Goal: Information Seeking & Learning: Find specific fact

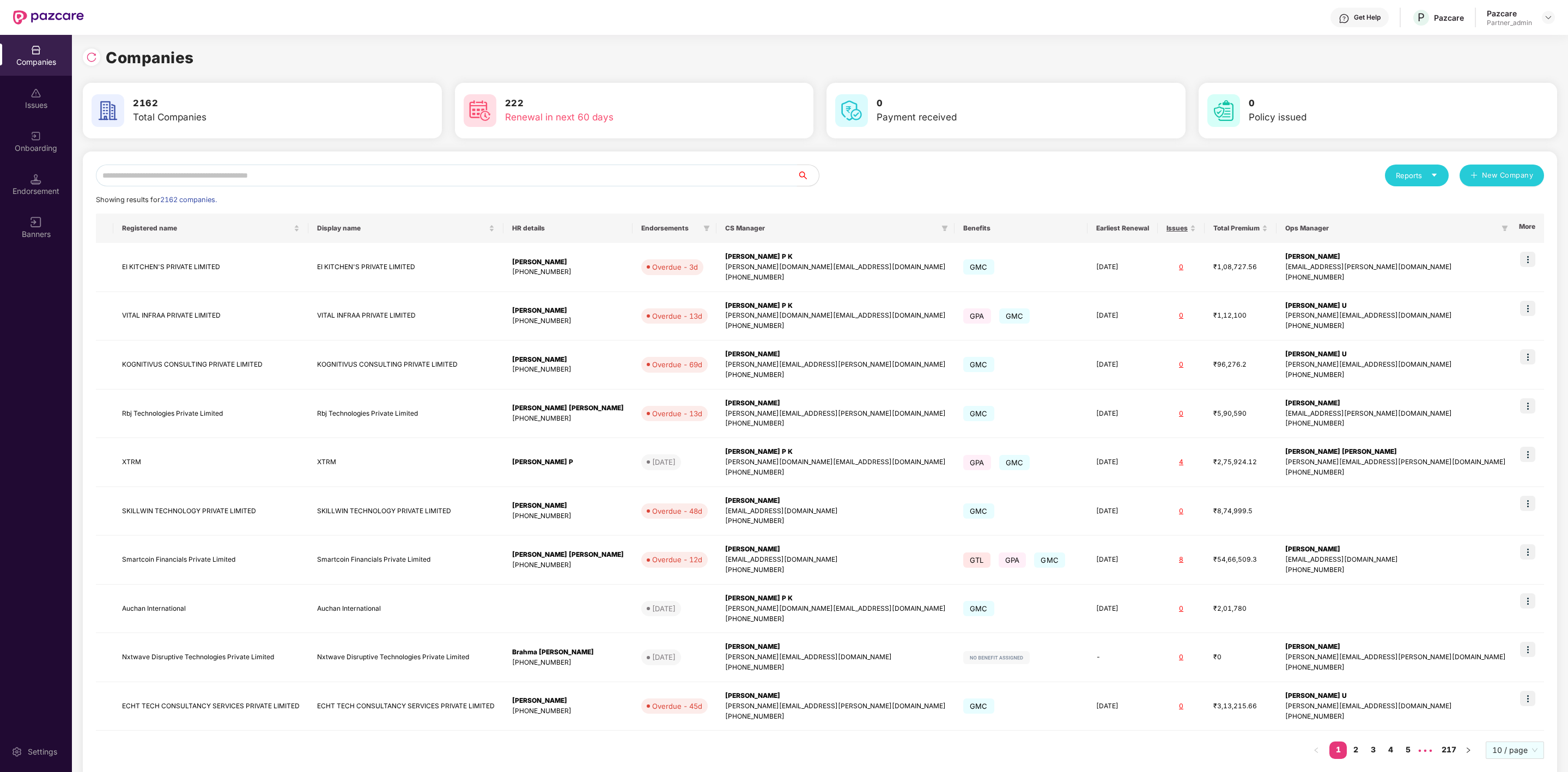
scroll to position [0, 1]
click at [242, 175] on input "text" at bounding box center [447, 175] width 701 height 22
paste input "*********"
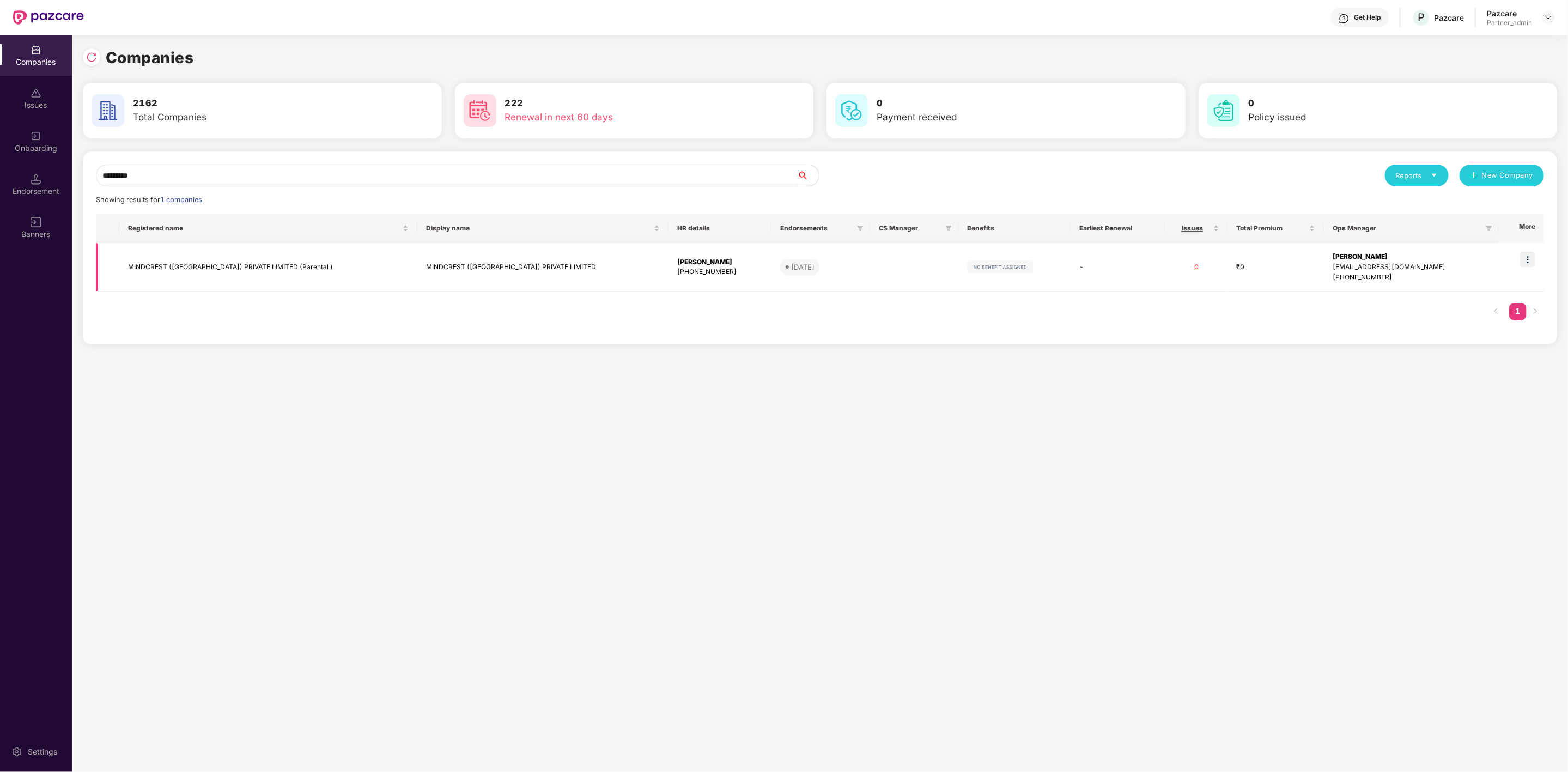
type input "*********"
click at [242, 257] on td "MINDCREST ([GEOGRAPHIC_DATA]) PRIVATE LIMITED (Parental )" at bounding box center [268, 267] width 298 height 49
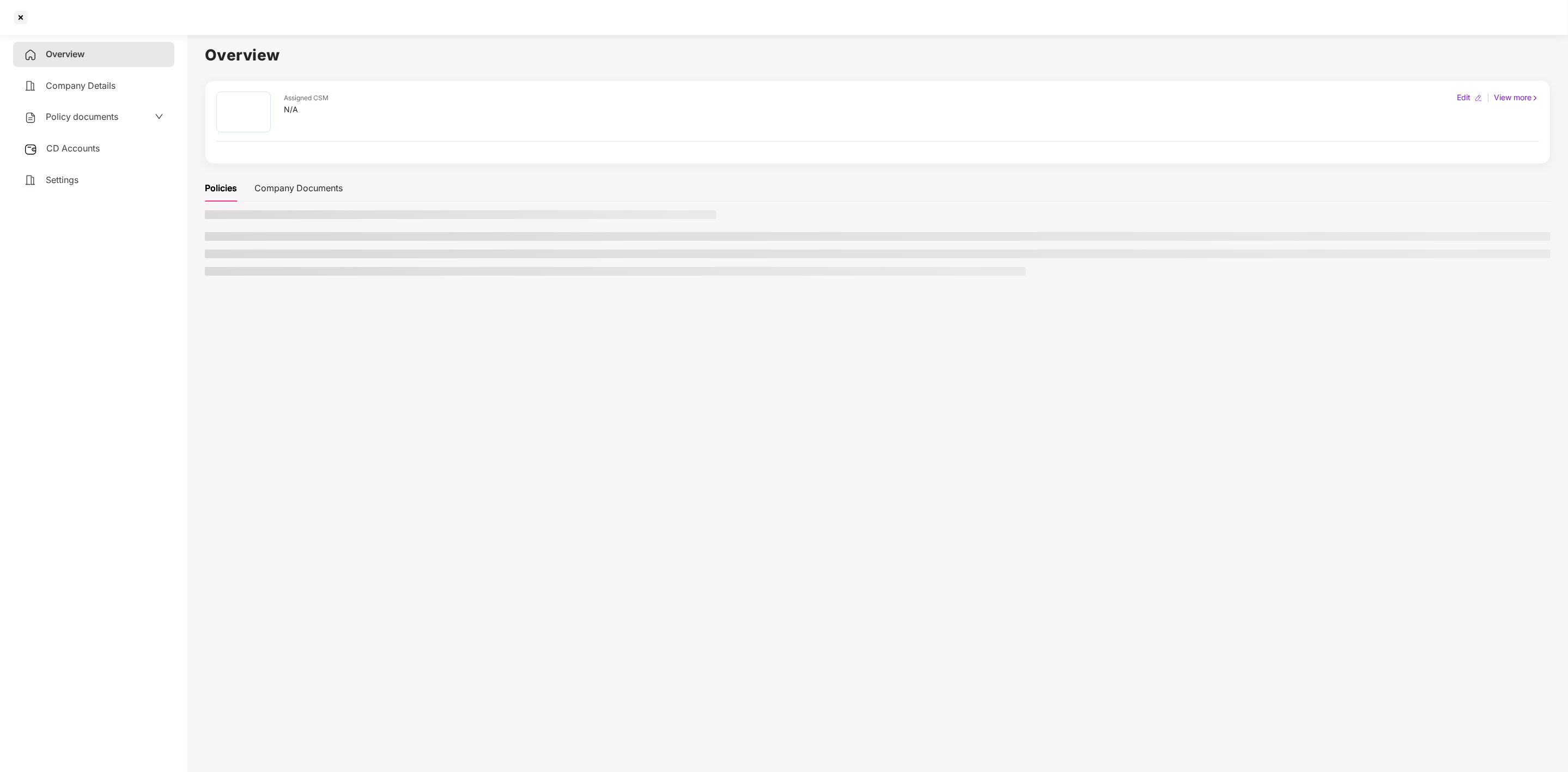
scroll to position [0, 0]
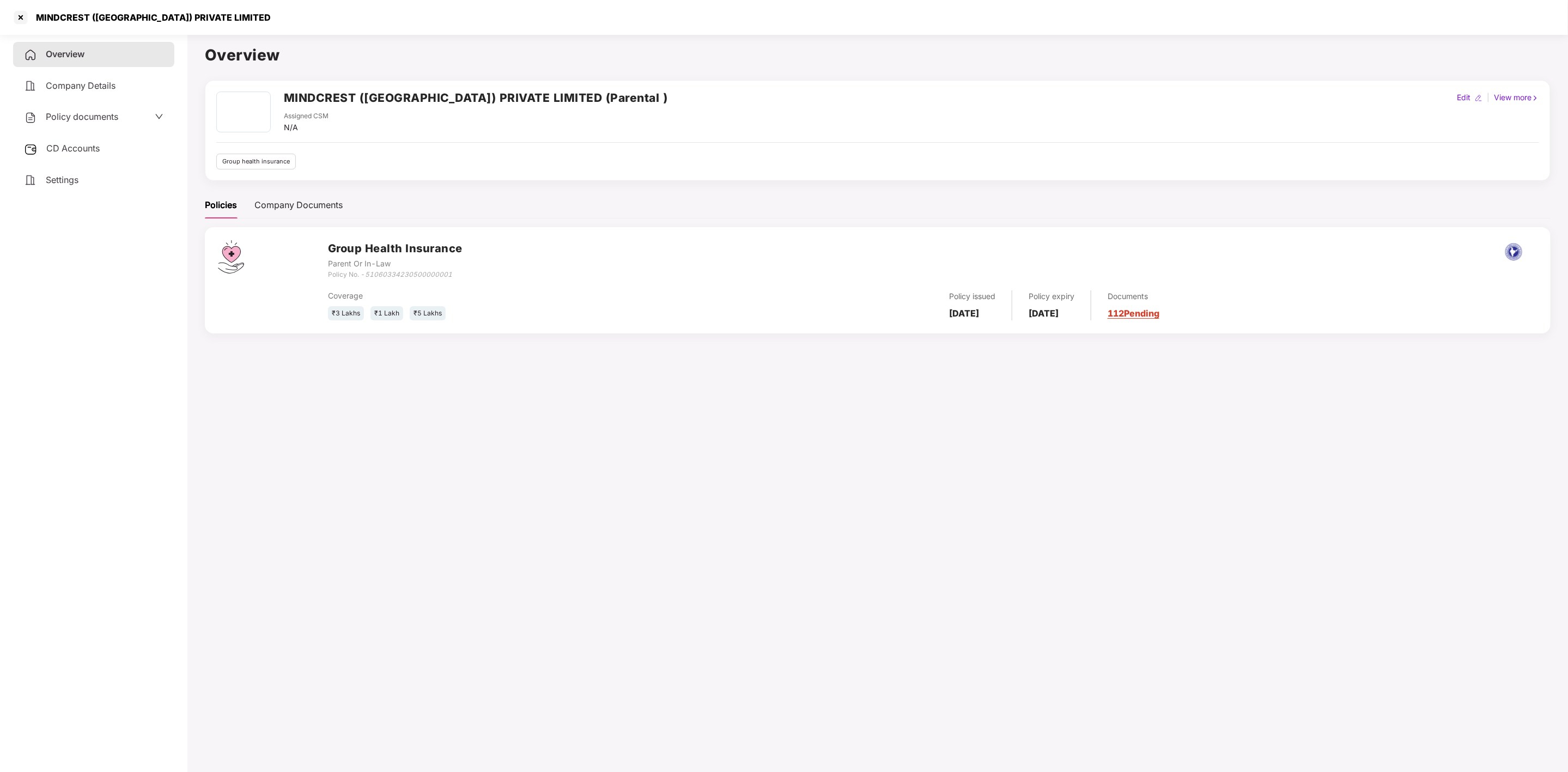
click at [85, 119] on span "Policy documents" at bounding box center [82, 117] width 72 height 11
click at [84, 192] on div "Group Health Insurance" at bounding box center [93, 191] width 138 height 13
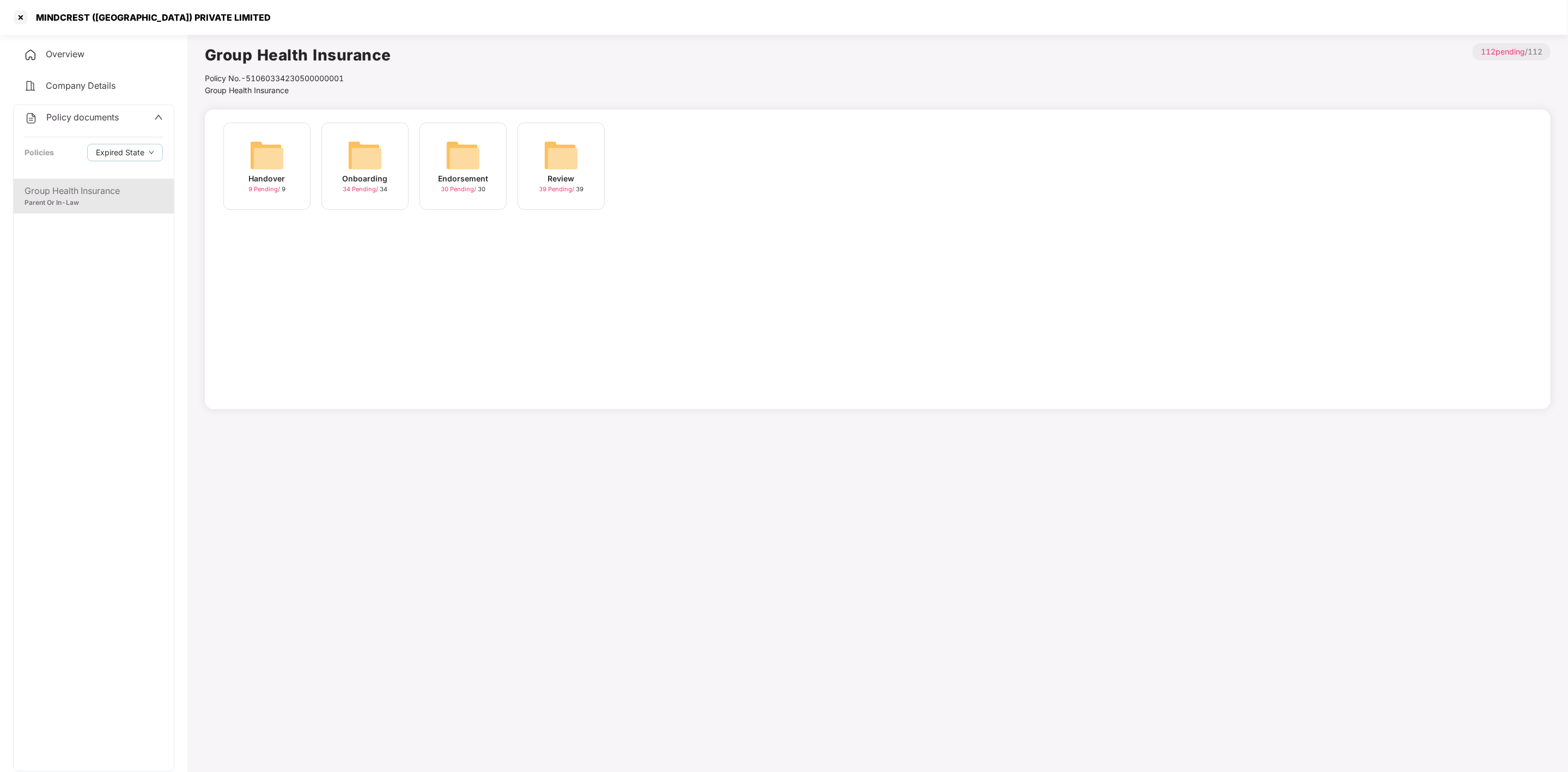
click at [375, 159] on img at bounding box center [365, 155] width 35 height 35
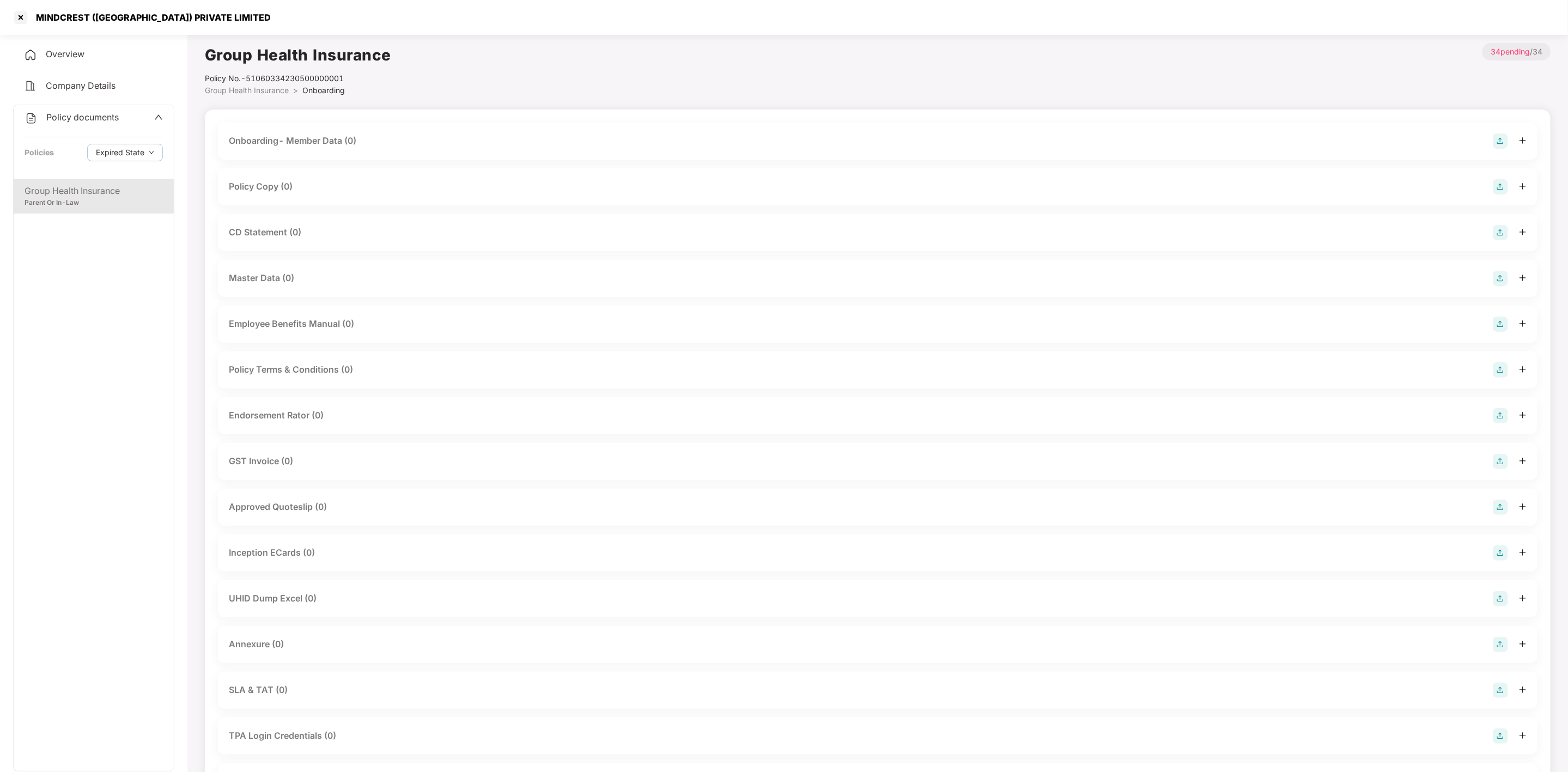
scroll to position [1, 0]
click at [18, 12] on div at bounding box center [21, 17] width 18 height 18
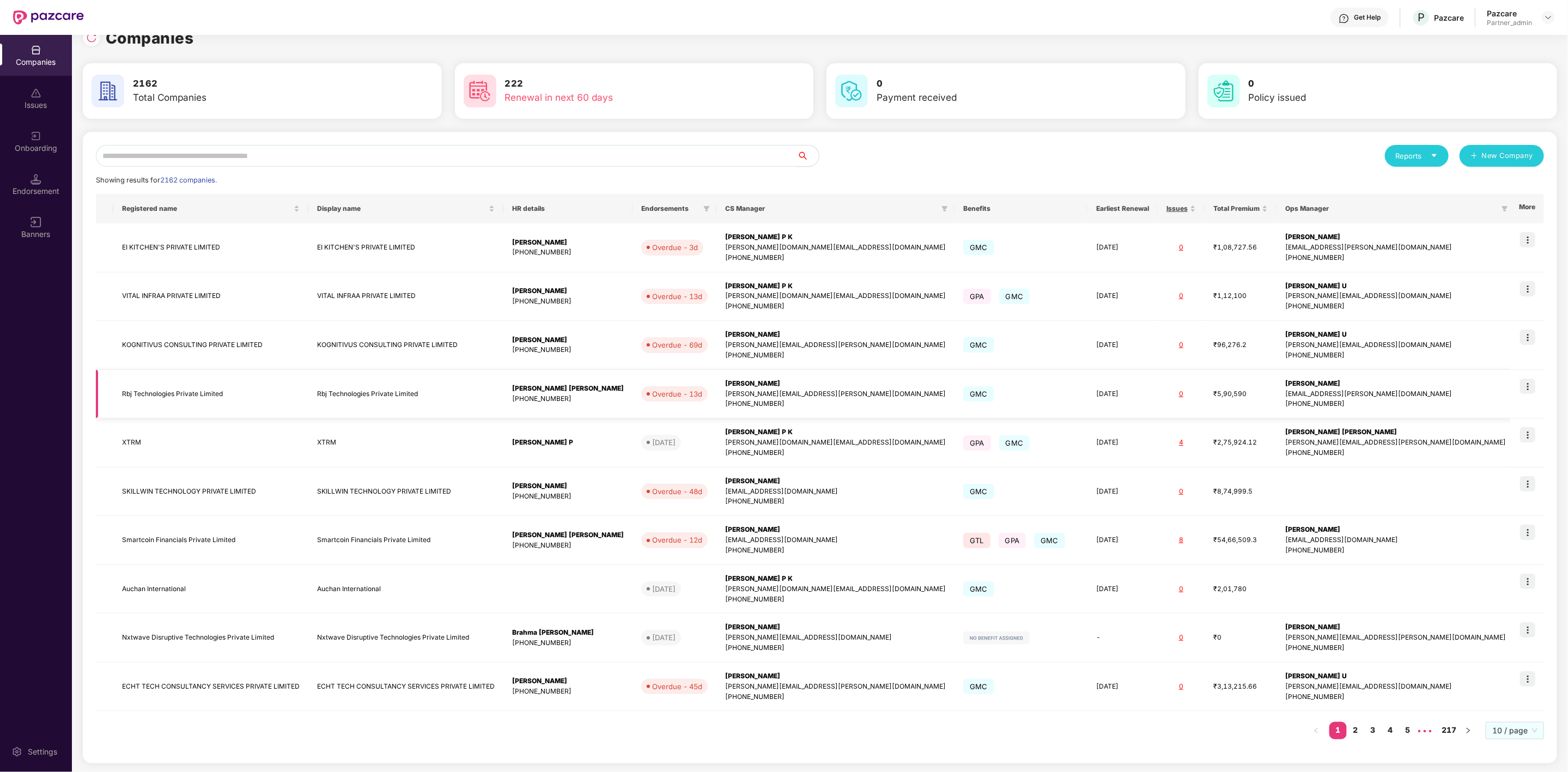
scroll to position [0, 0]
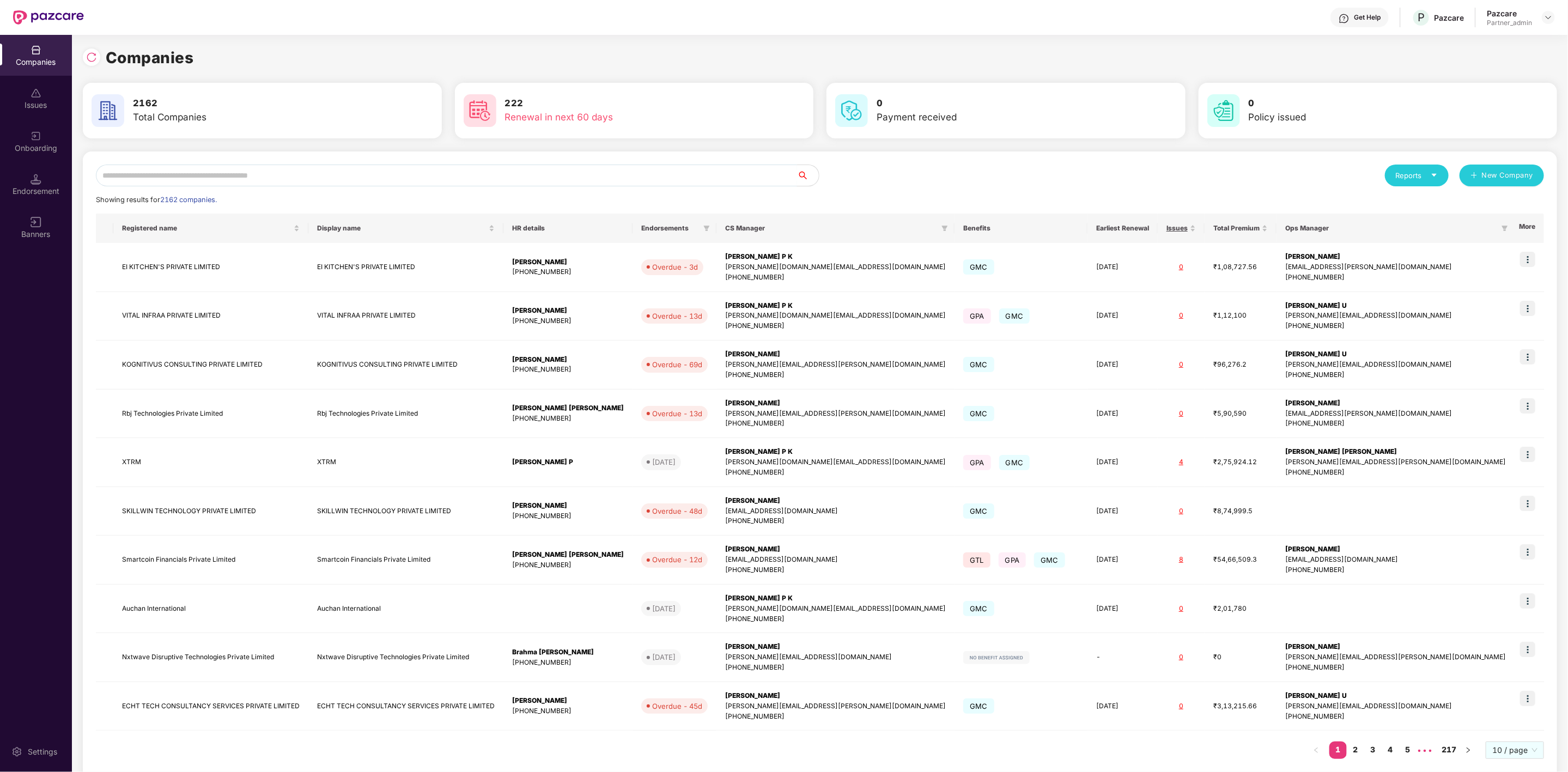
click at [228, 174] on input "text" at bounding box center [447, 175] width 701 height 22
paste input "*********"
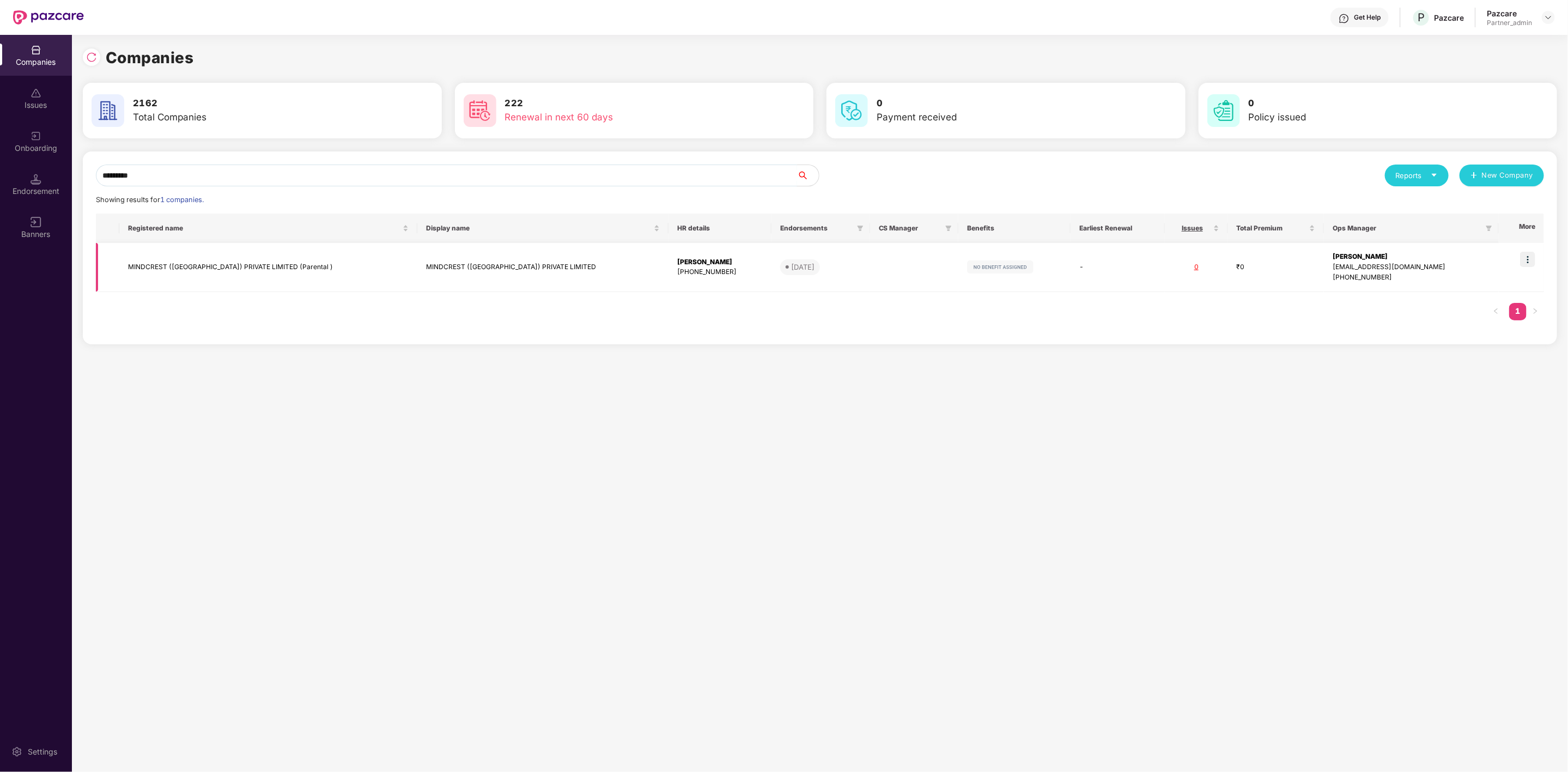
type input "*********"
click at [234, 262] on td "MINDCREST ([GEOGRAPHIC_DATA]) PRIVATE LIMITED (Parental )" at bounding box center [268, 267] width 298 height 49
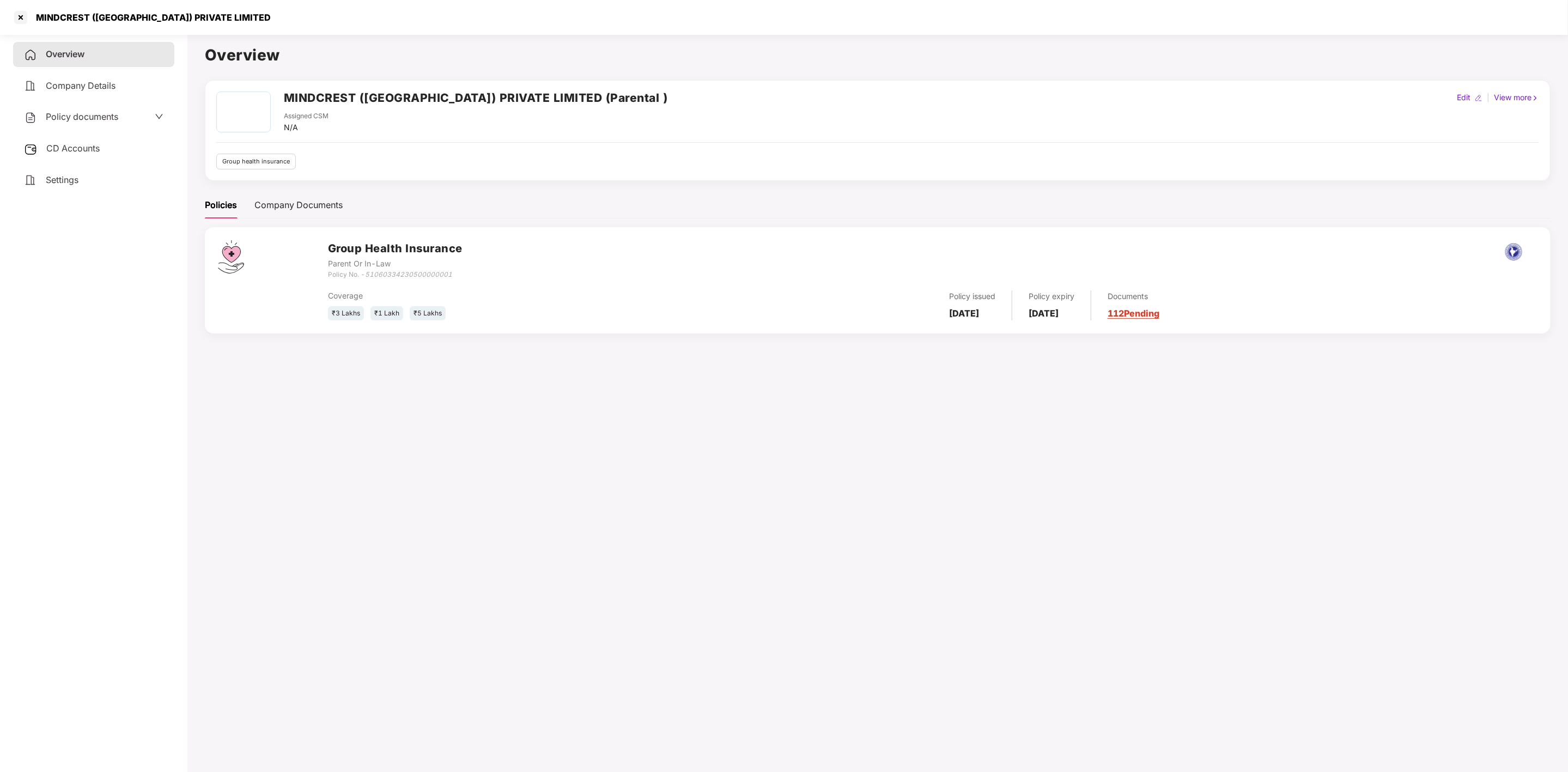
click at [86, 119] on span "Policy documents" at bounding box center [82, 117] width 72 height 11
click at [85, 198] on div "Parent Or In-Law" at bounding box center [93, 203] width 138 height 10
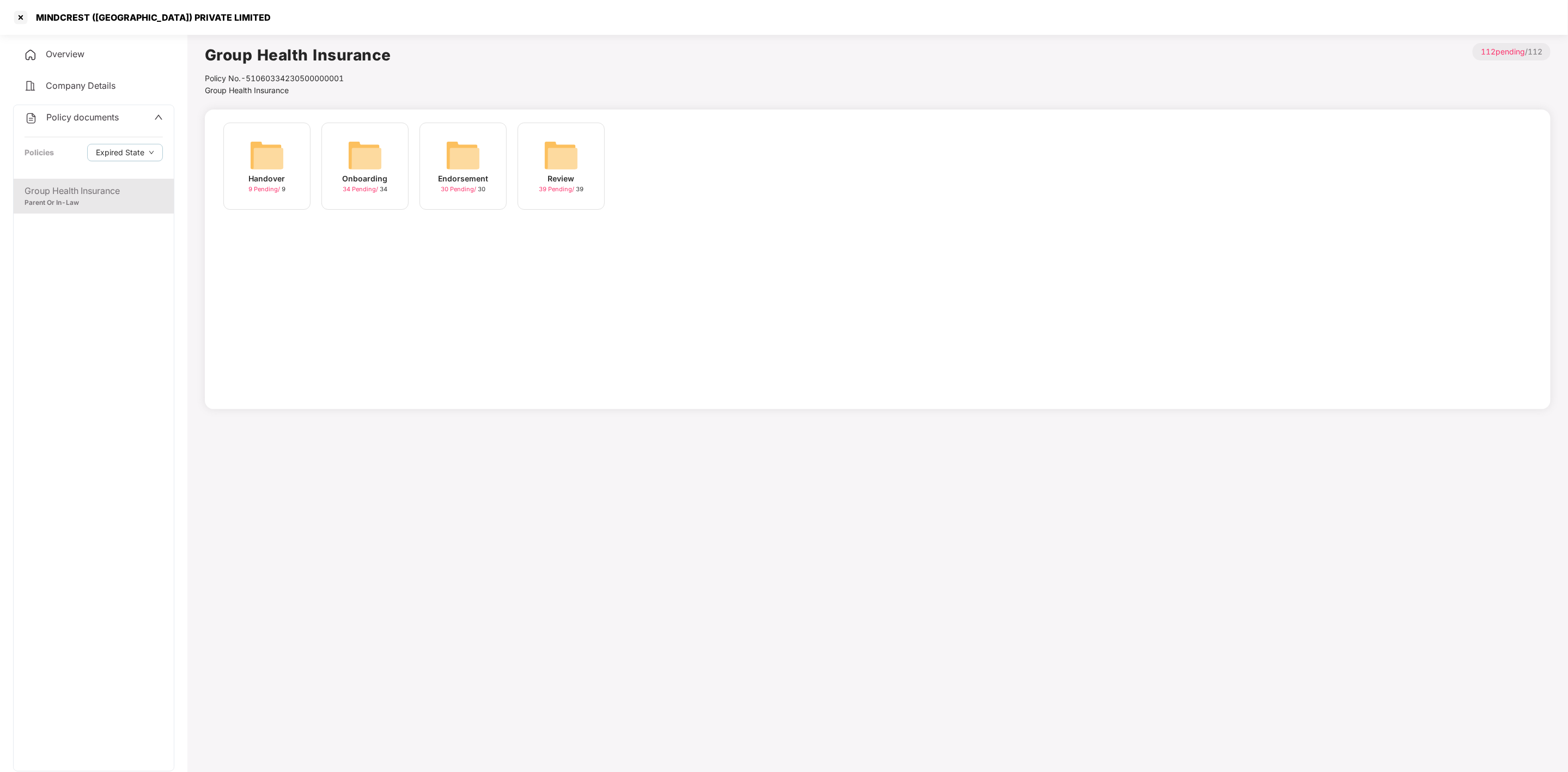
click at [267, 175] on div "Handover" at bounding box center [267, 179] width 37 height 12
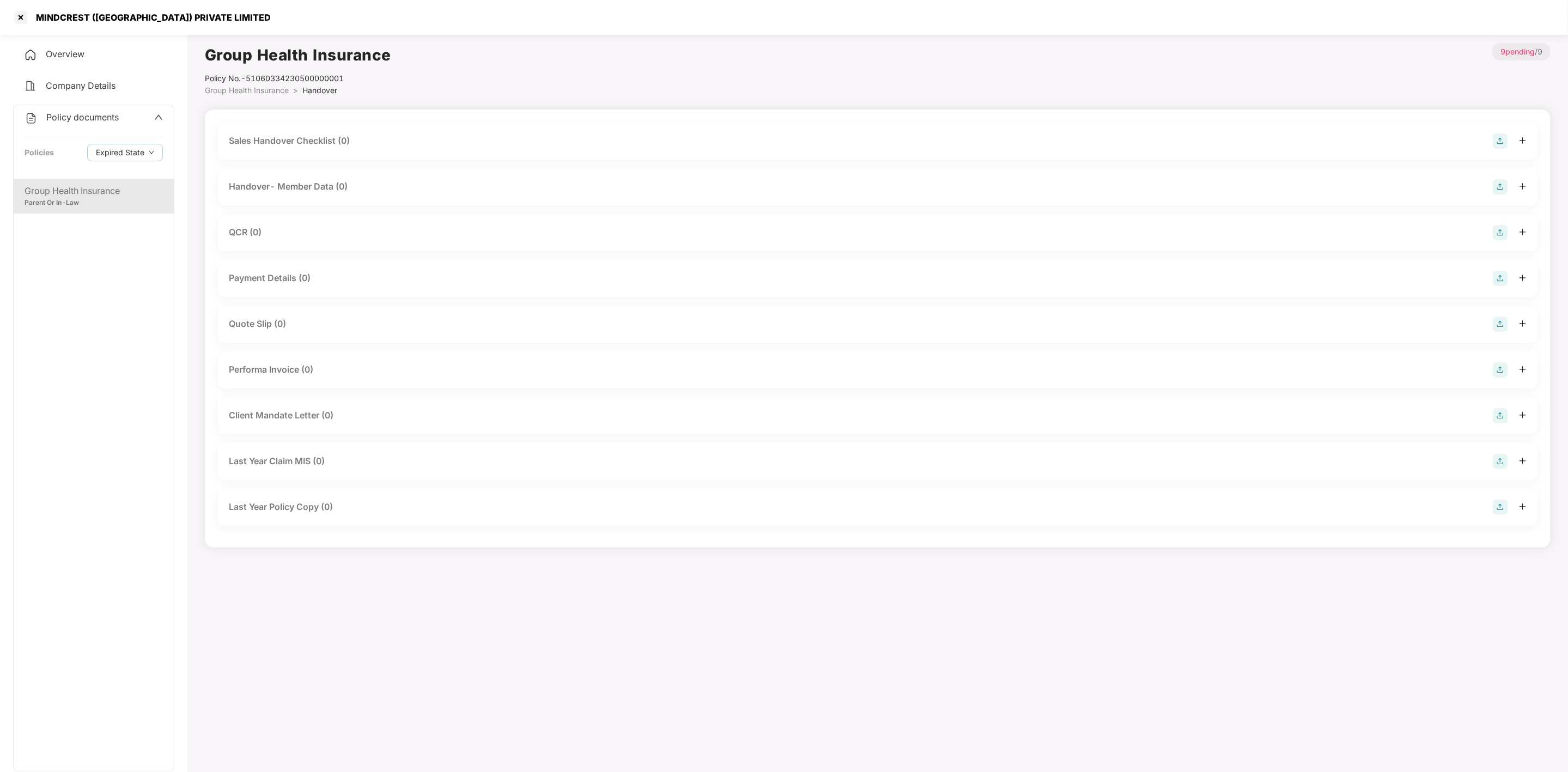
click at [69, 191] on div "Group Health Insurance" at bounding box center [93, 191] width 138 height 13
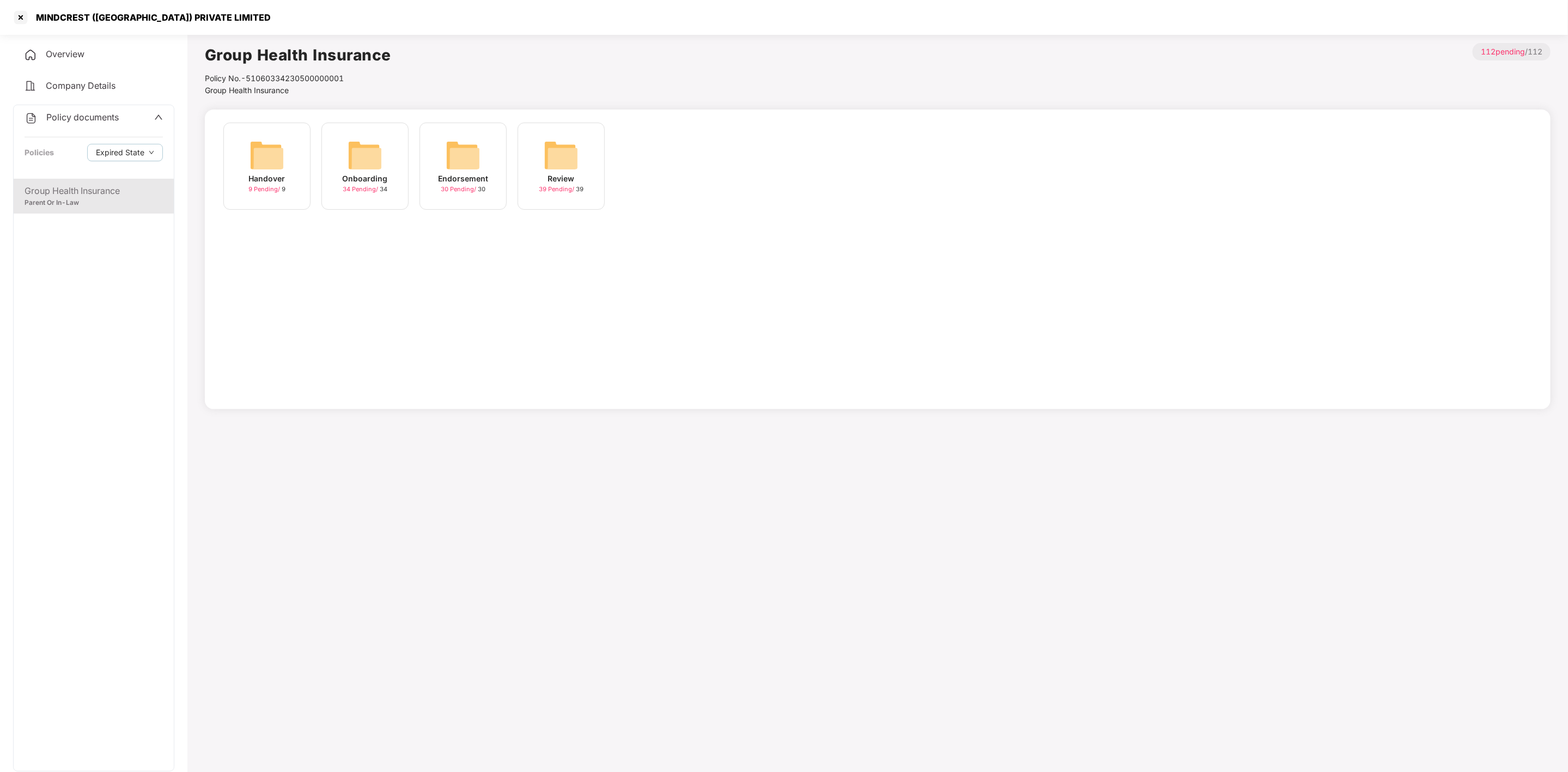
click at [80, 44] on div "Overview" at bounding box center [93, 54] width 161 height 25
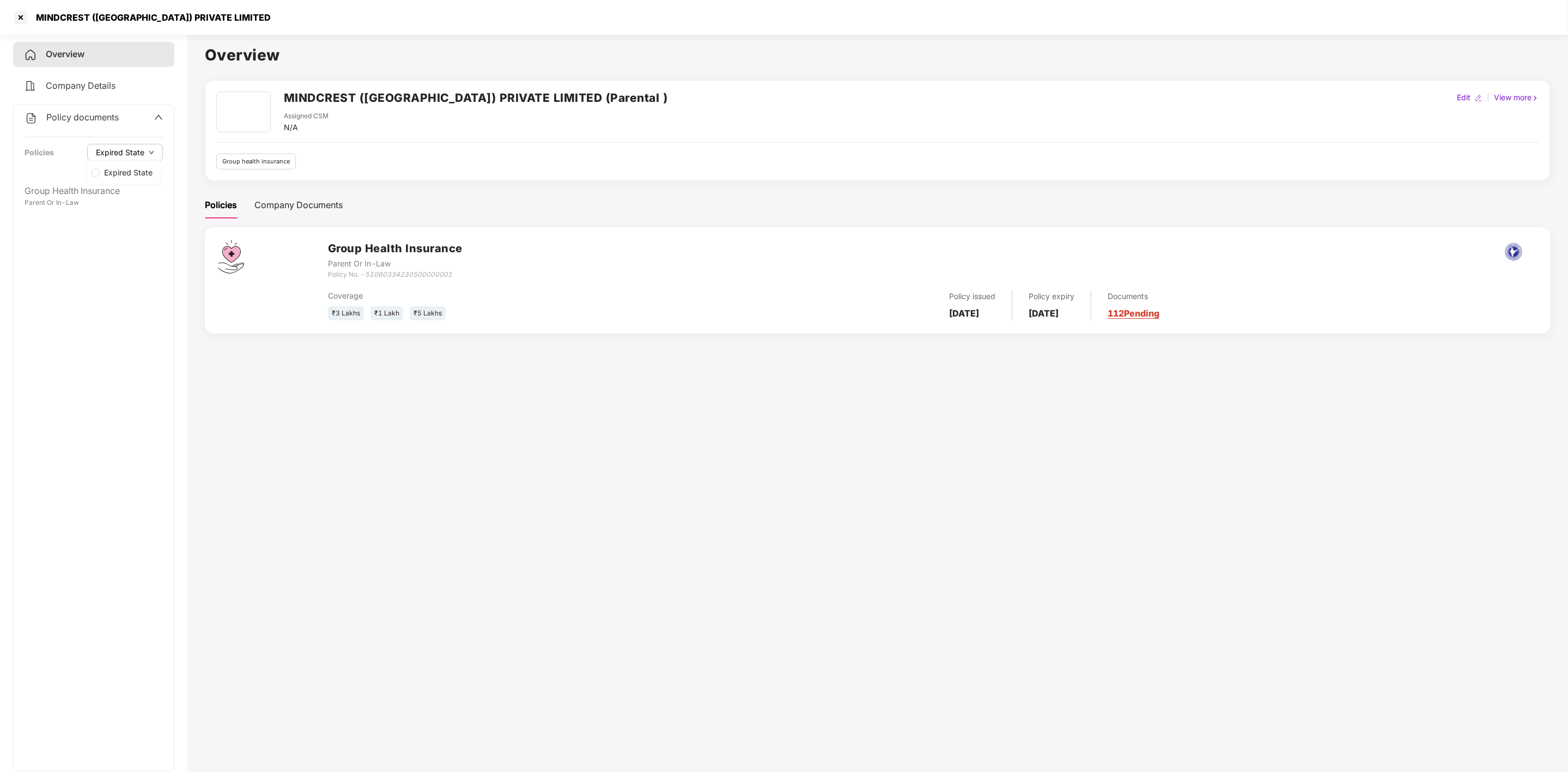
click at [150, 154] on span "down" at bounding box center [151, 153] width 5 height 6
click at [97, 196] on div "Group Health Insurance" at bounding box center [93, 191] width 138 height 13
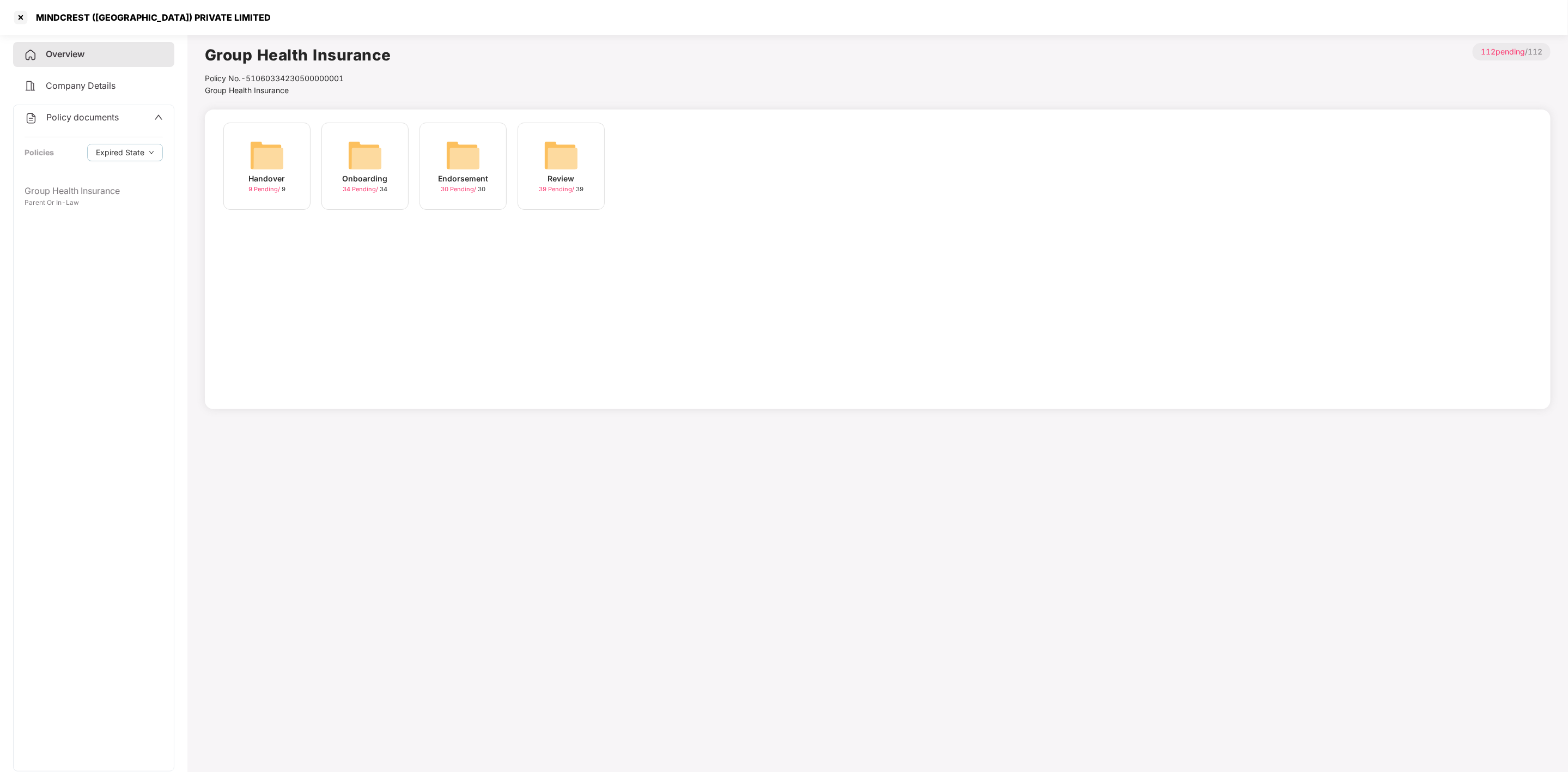
click at [276, 178] on div "Handover" at bounding box center [267, 179] width 37 height 12
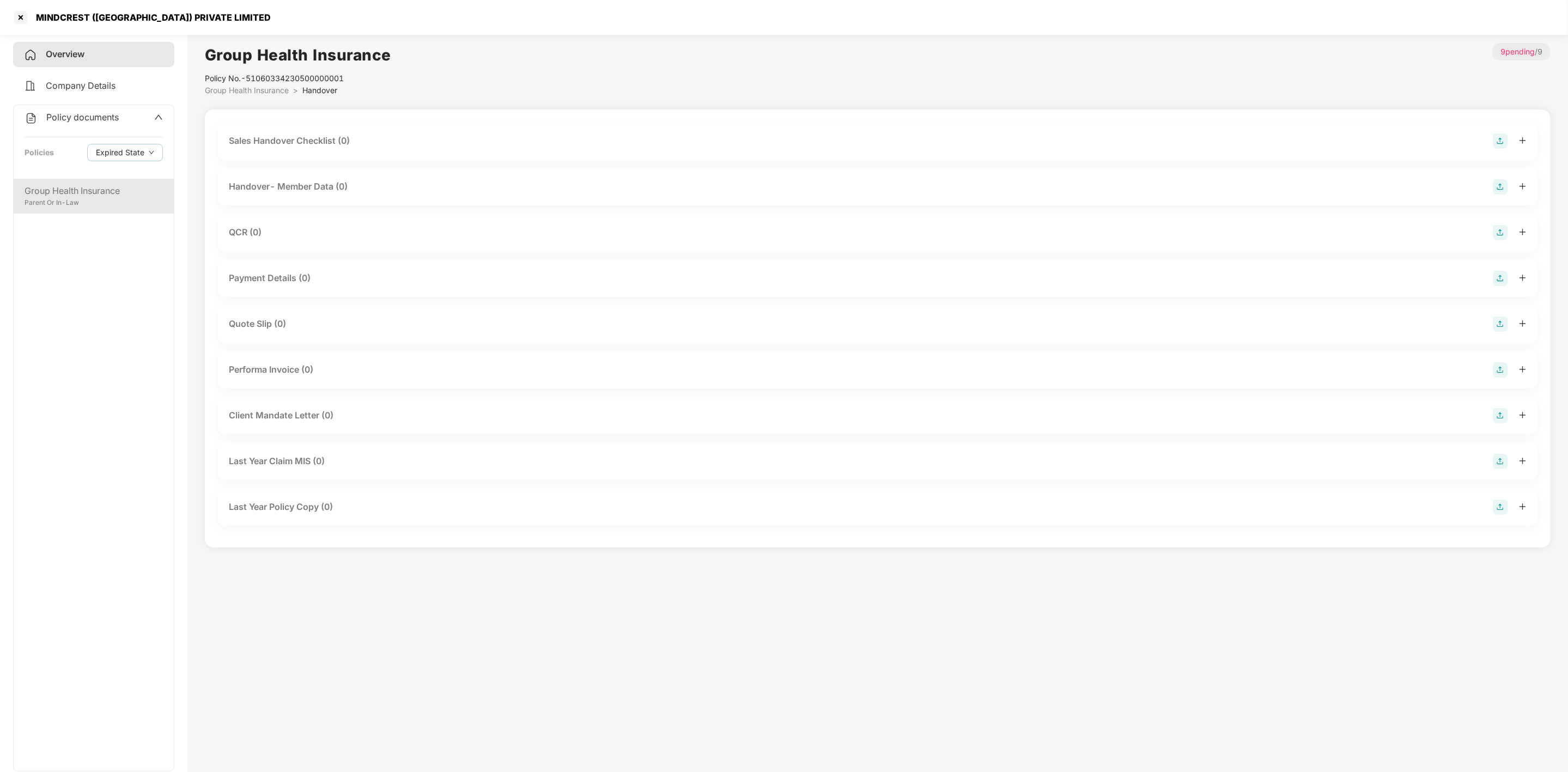
click at [75, 189] on div "Group Health Insurance" at bounding box center [93, 191] width 138 height 13
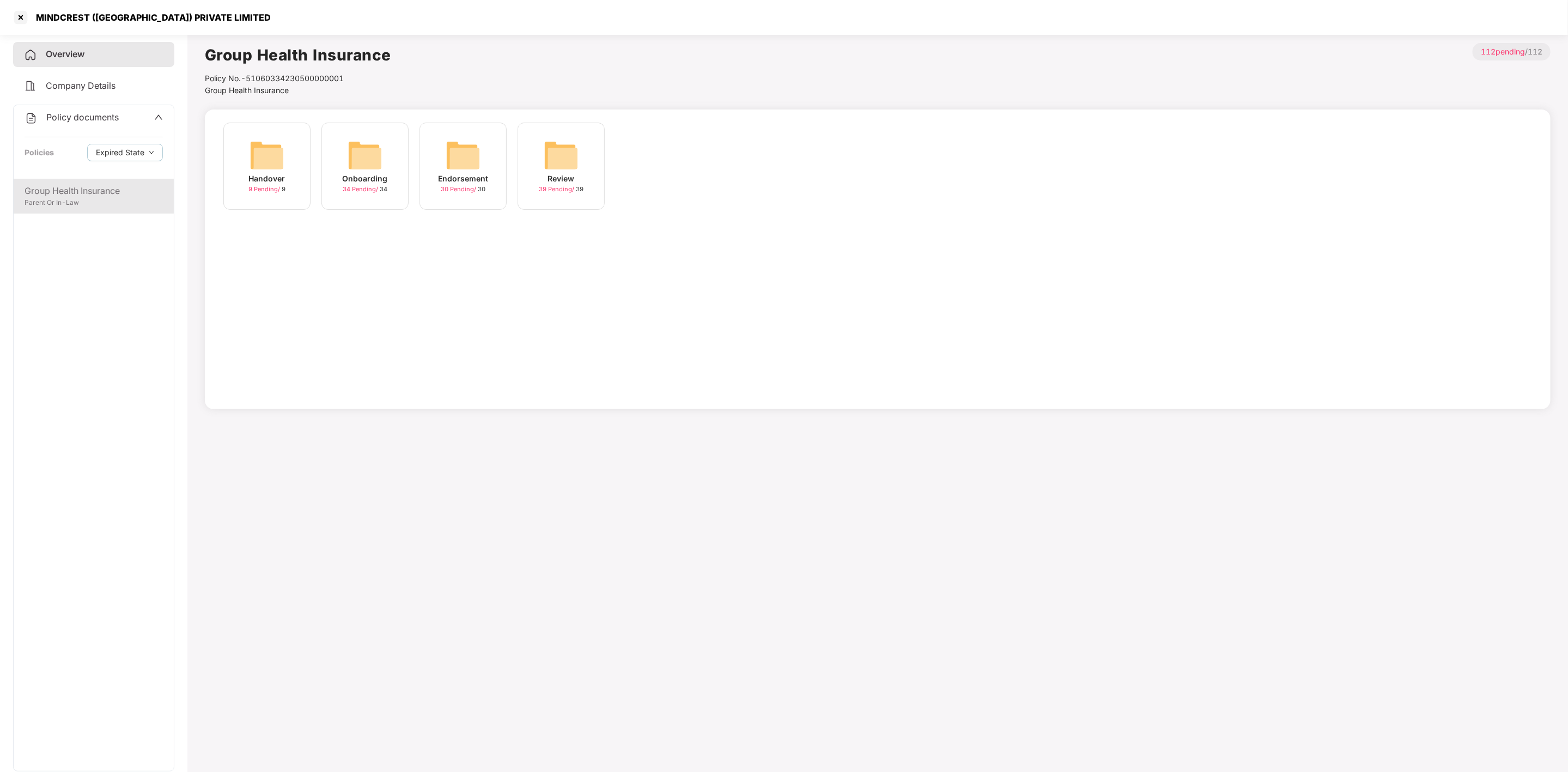
click at [84, 188] on div "Group Health Insurance" at bounding box center [93, 191] width 138 height 13
click at [382, 151] on img at bounding box center [365, 155] width 35 height 35
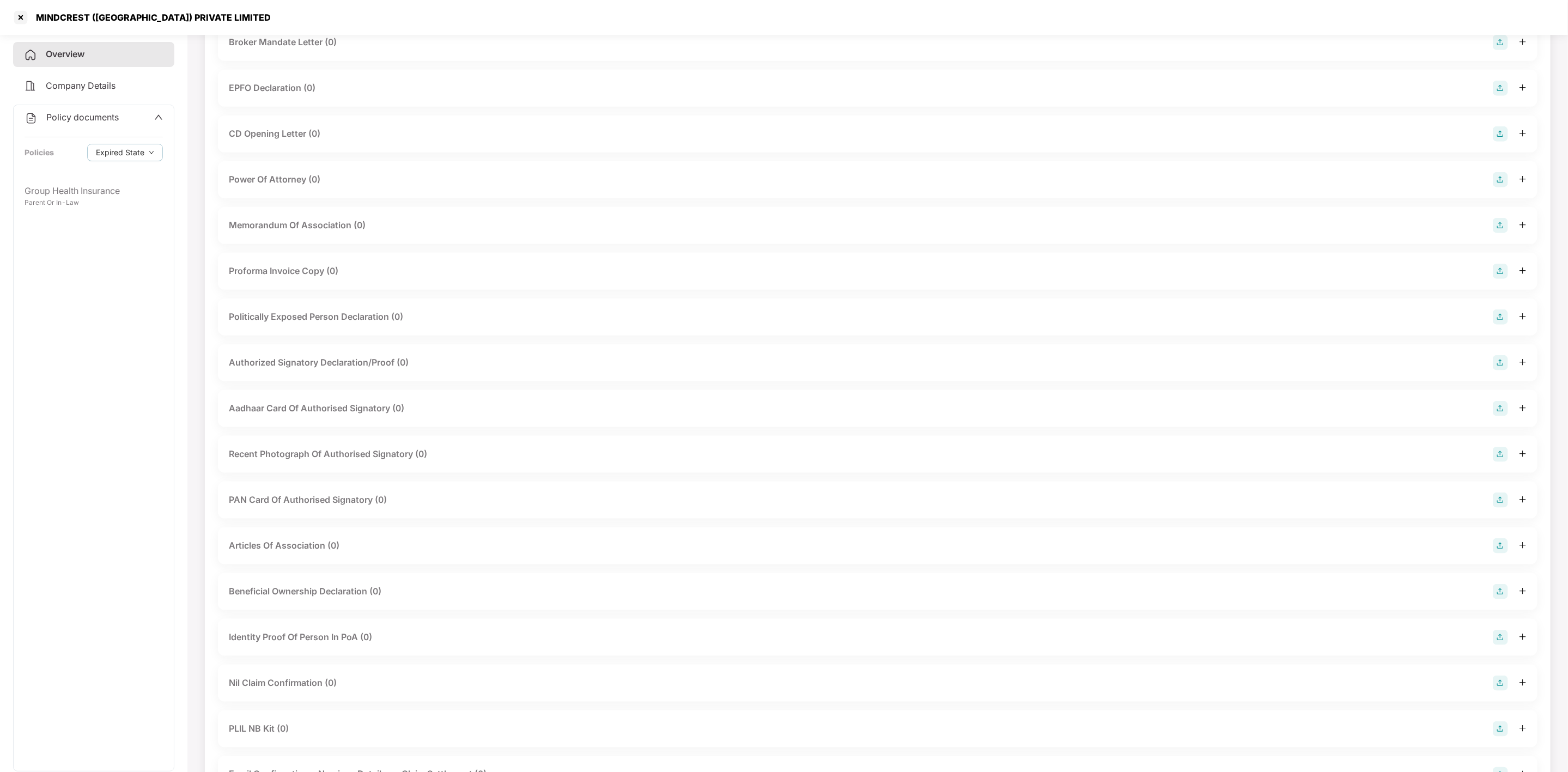
click at [600, 482] on div "PAN Card Of Authorised Signatory (0)" at bounding box center [878, 500] width 1320 height 37
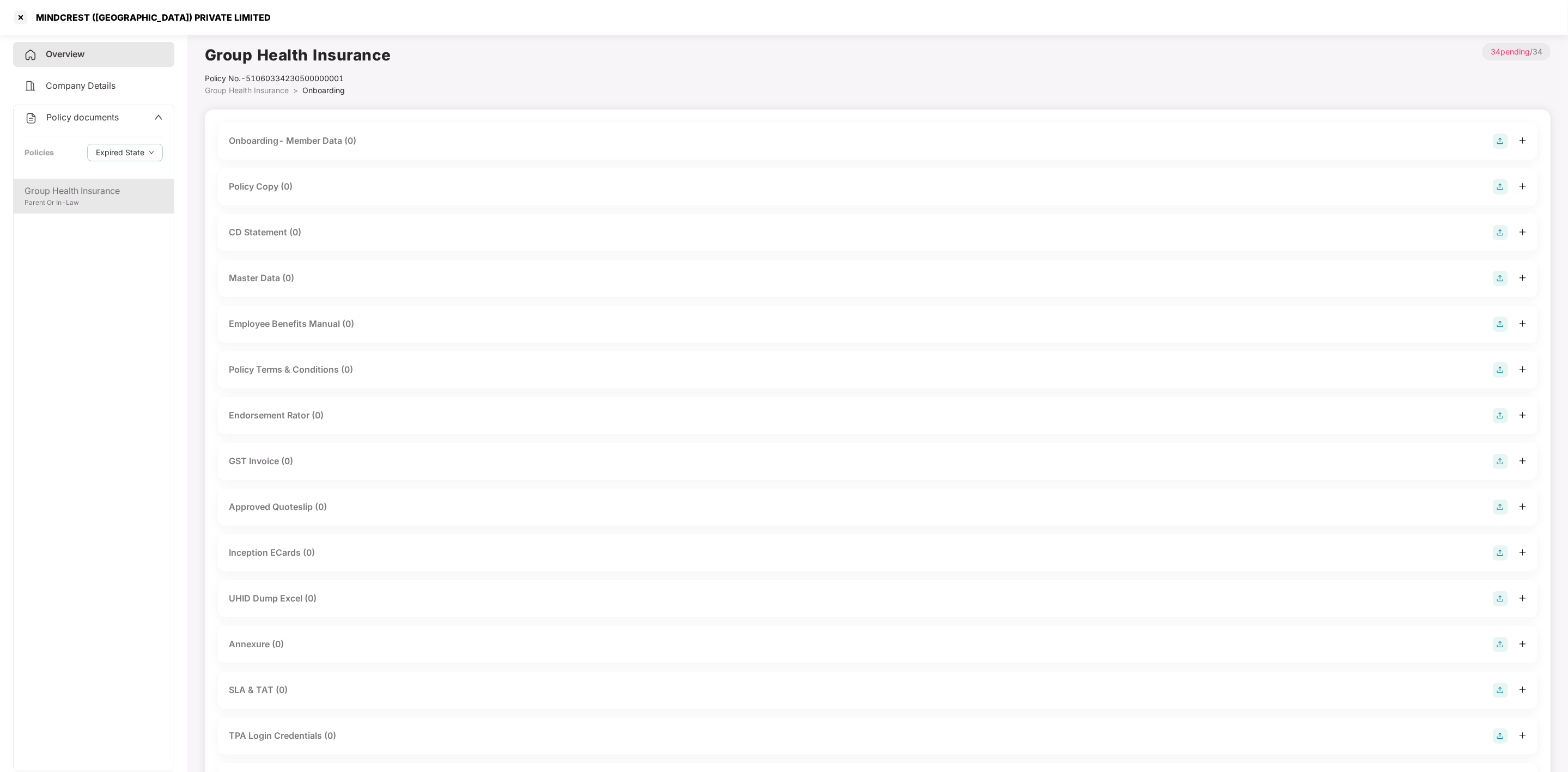
click at [55, 184] on div "Group Health Insurance" at bounding box center [93, 191] width 138 height 13
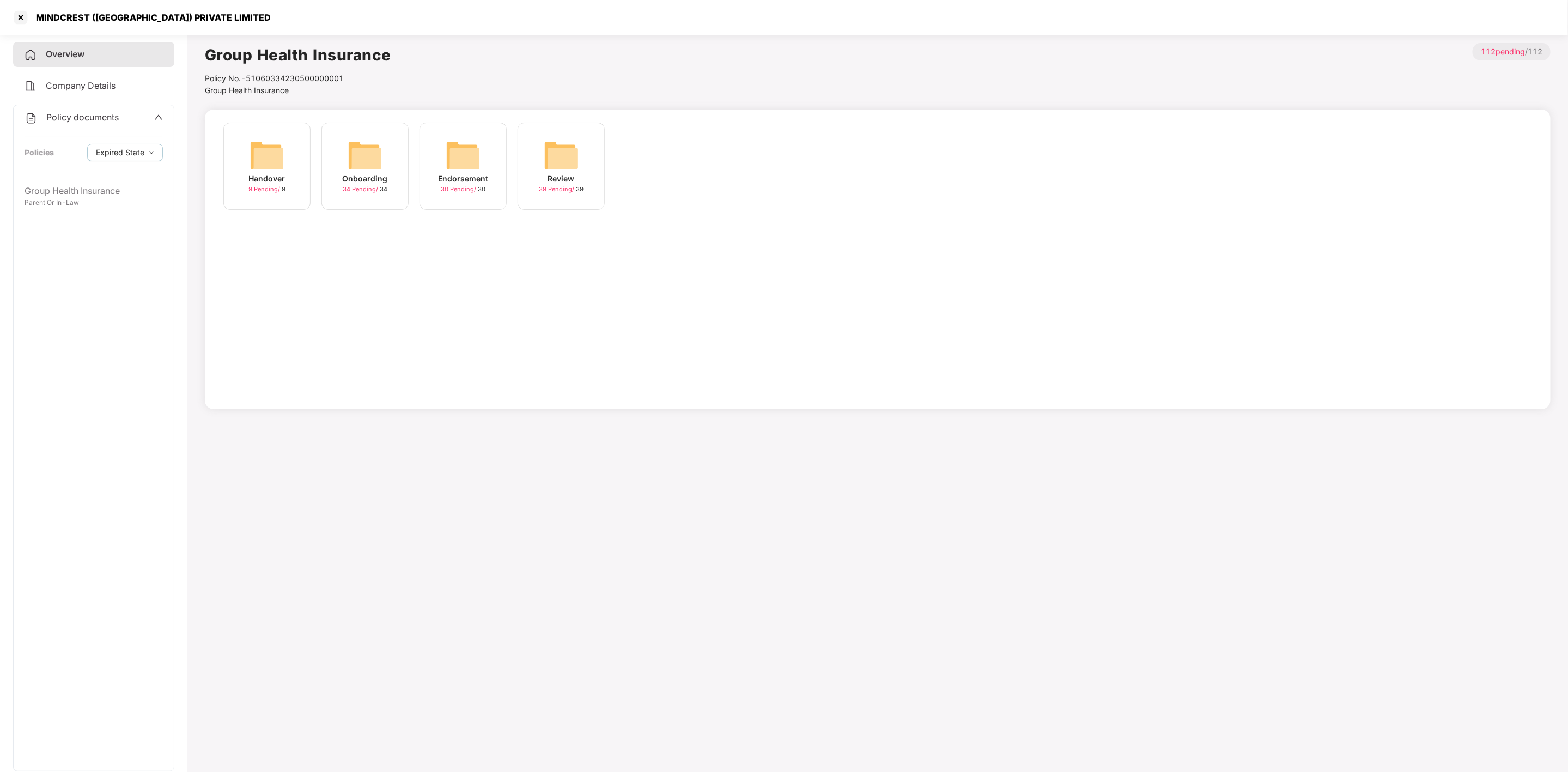
click at [304, 77] on div "Policy No.- 51060334230500000001" at bounding box center [298, 79] width 186 height 12
copy div "51060334230500000001"
